Goal: Task Accomplishment & Management: Use online tool/utility

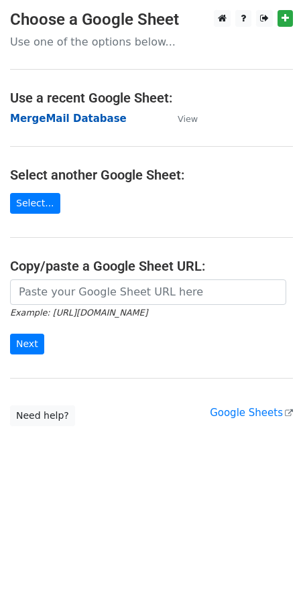
click at [85, 119] on strong "MergeMail Database" at bounding box center [68, 119] width 117 height 12
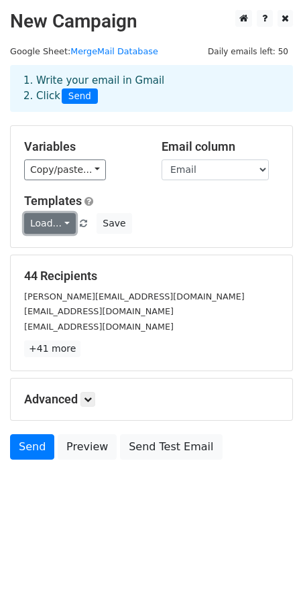
click at [63, 220] on link "Load..." at bounding box center [50, 223] width 52 height 21
click at [59, 255] on link "Save2" at bounding box center [78, 253] width 106 height 21
click at [47, 218] on link "Load..." at bounding box center [50, 223] width 52 height 21
click at [56, 271] on link "Basic" at bounding box center [78, 275] width 106 height 21
click at [45, 220] on link "Load..." at bounding box center [50, 223] width 52 height 21
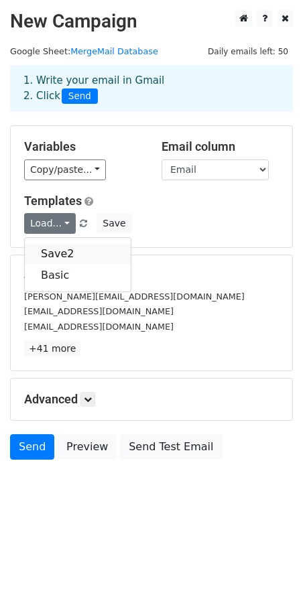
click at [55, 251] on link "Save2" at bounding box center [78, 253] width 106 height 21
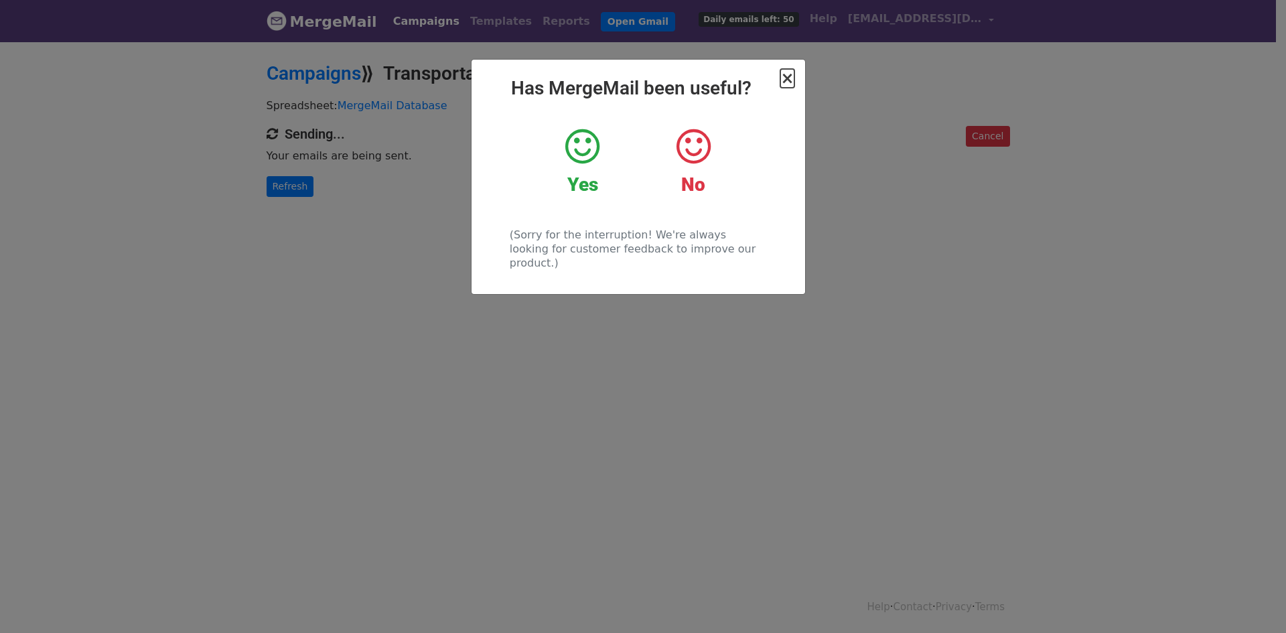
click at [788, 76] on span "×" at bounding box center [786, 78] width 13 height 19
